Goal: Information Seeking & Learning: Learn about a topic

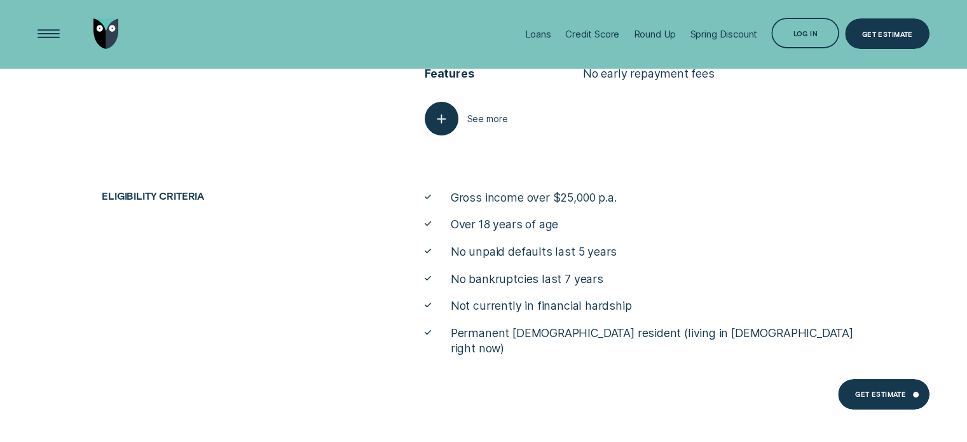
scroll to position [4786, 0]
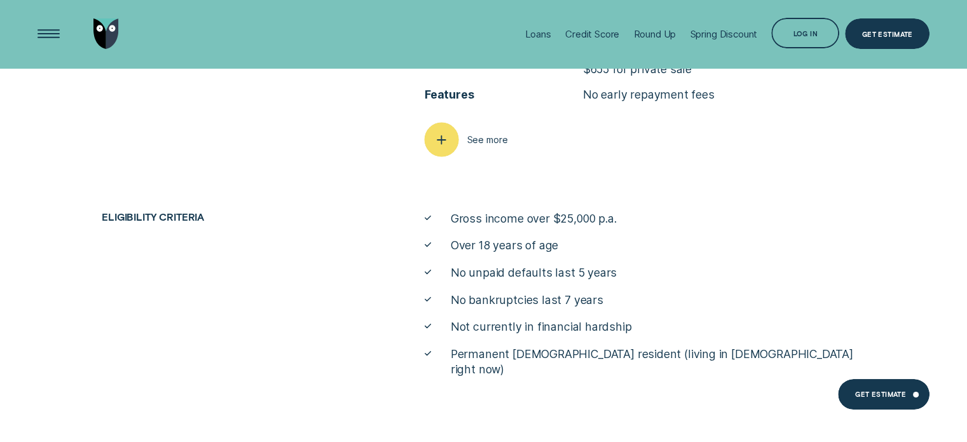
click at [446, 137] on icon "button" at bounding box center [441, 140] width 17 height 20
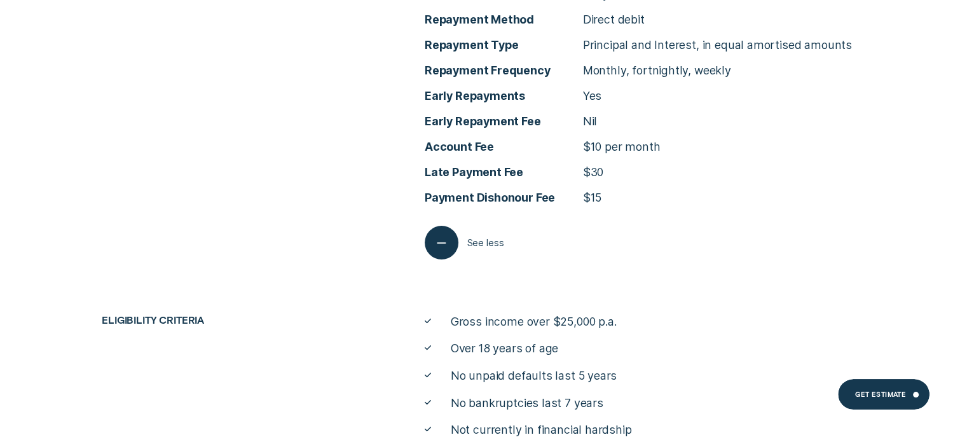
scroll to position [4914, 0]
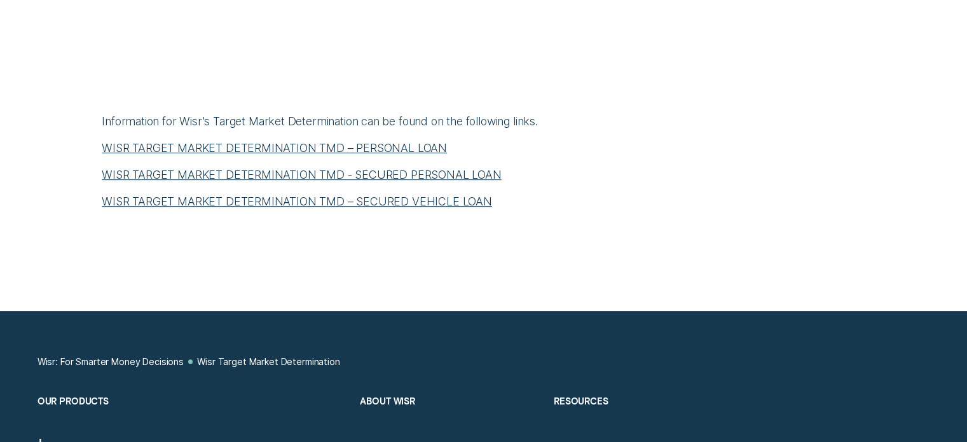
scroll to position [572, 0]
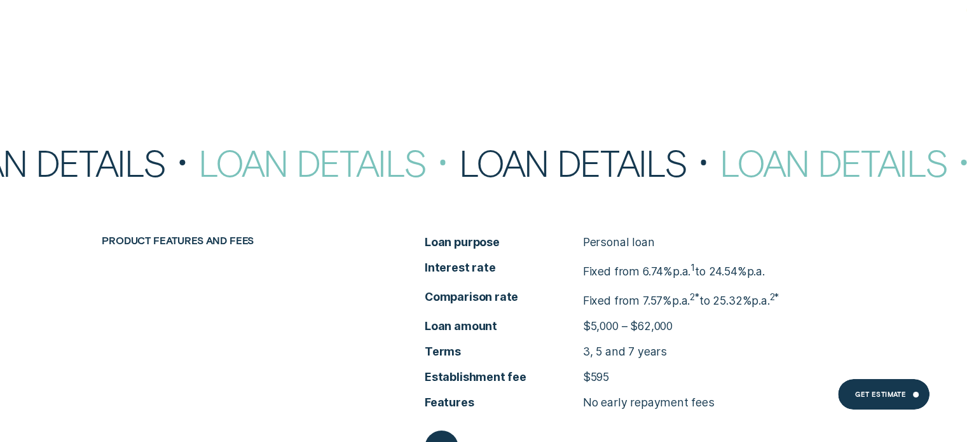
scroll to position [4840, 0]
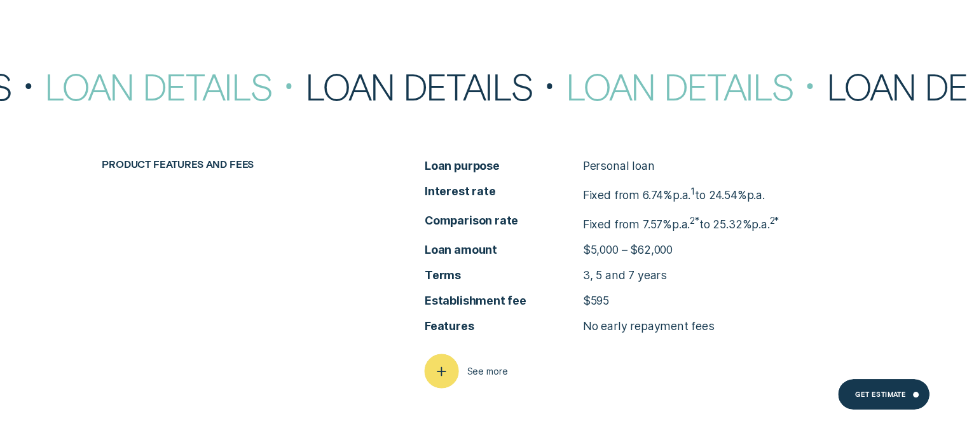
click at [440, 368] on icon "button" at bounding box center [441, 371] width 17 height 20
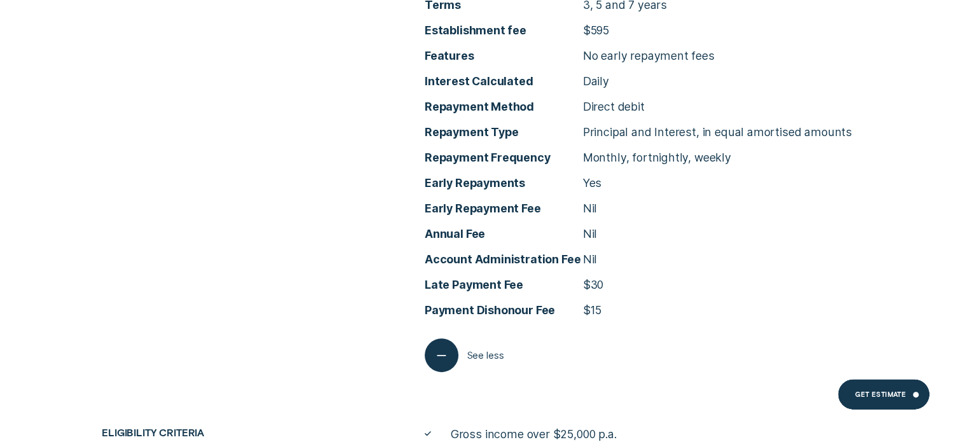
scroll to position [5158, 0]
